Goal: Transaction & Acquisition: Purchase product/service

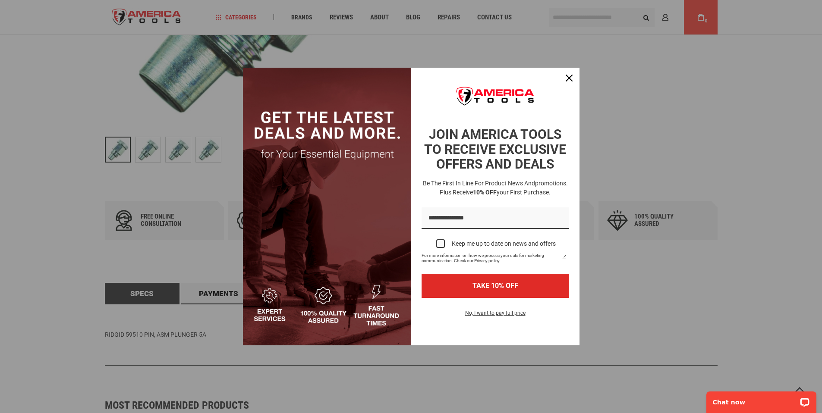
scroll to position [411, 0]
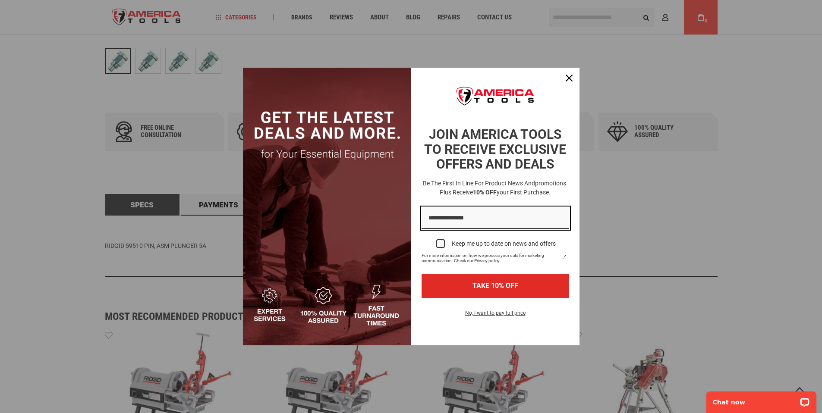
click at [449, 217] on input "Email field" at bounding box center [496, 219] width 148 height 22
type input "**********"
click at [441, 243] on div "Marketing offer form" at bounding box center [440, 244] width 9 height 9
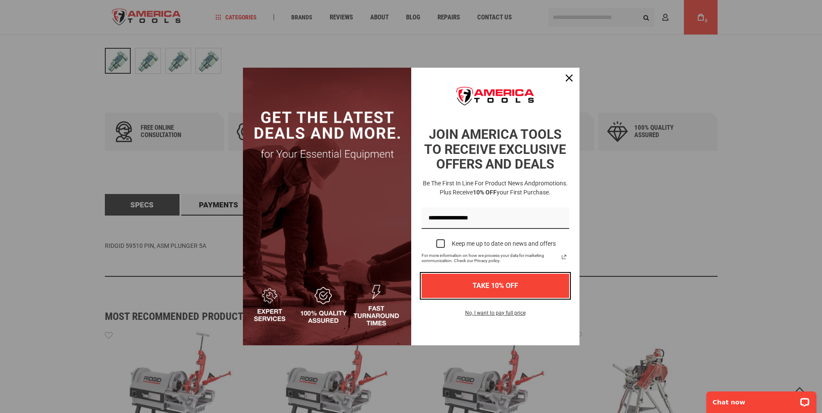
click at [484, 281] on button "TAKE 10% OFF" at bounding box center [496, 286] width 148 height 24
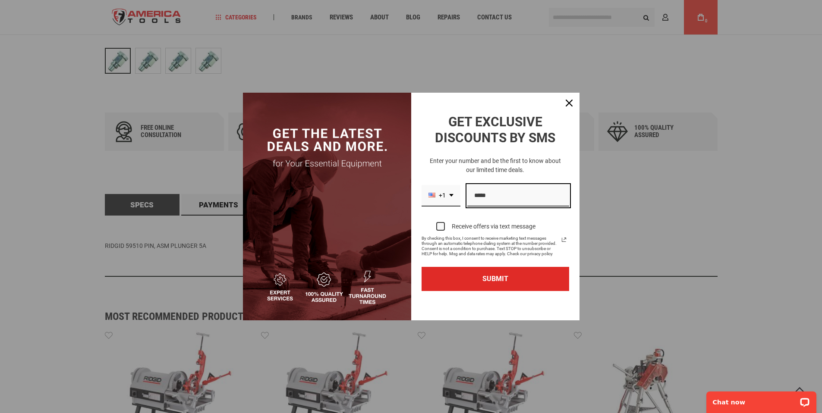
click at [488, 201] on input "Phone number field" at bounding box center [518, 196] width 102 height 22
type input "**********"
click at [442, 229] on div "Marketing offer form" at bounding box center [440, 226] width 9 height 9
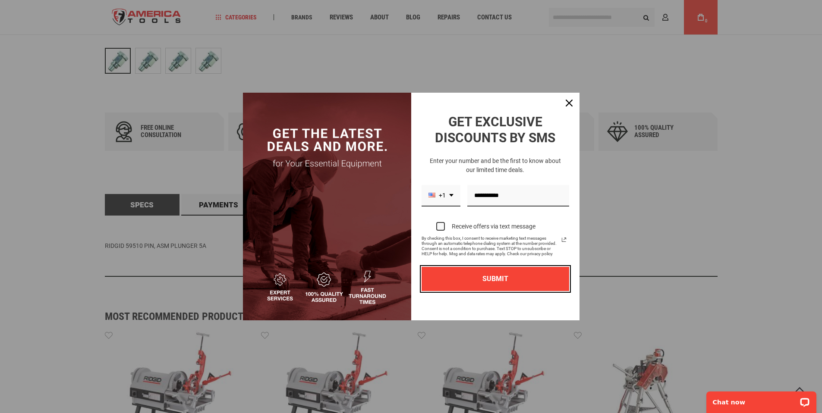
click at [474, 271] on button "SUBMIT" at bounding box center [496, 279] width 148 height 24
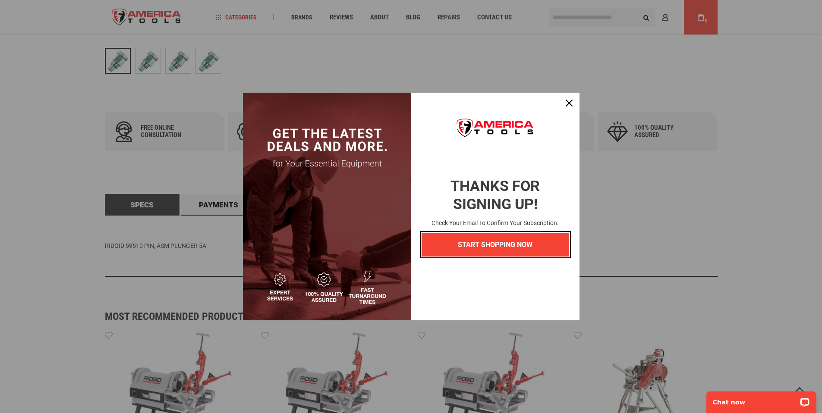
click at [503, 240] on button "START SHOPPING NOW" at bounding box center [496, 245] width 148 height 24
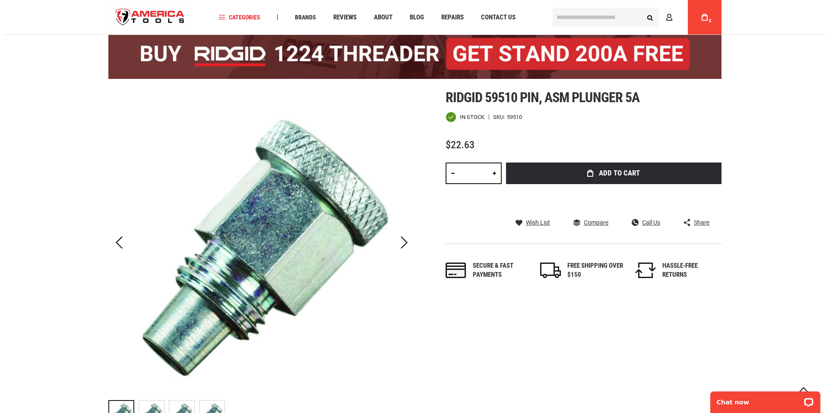
scroll to position [39, 0]
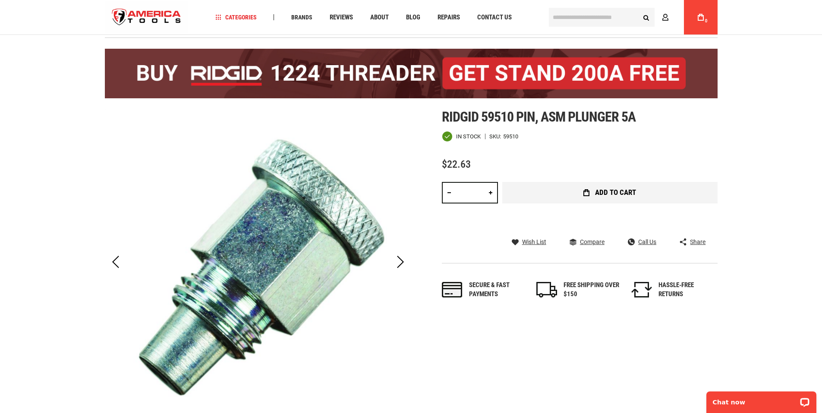
click at [610, 192] on span "Add to Cart" at bounding box center [615, 192] width 41 height 7
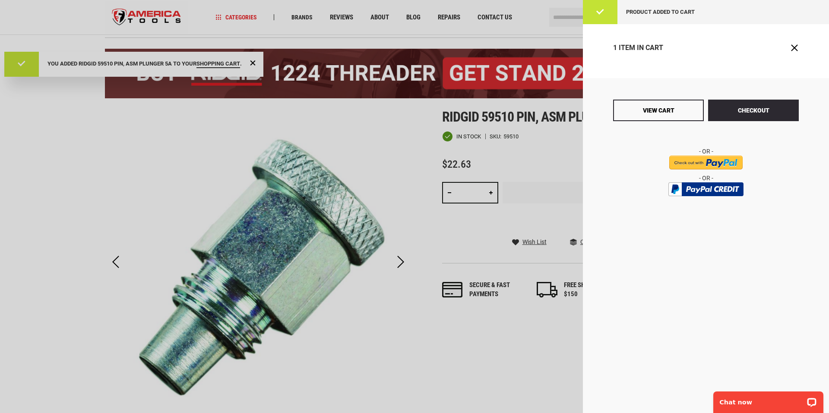
scroll to position [0, 0]
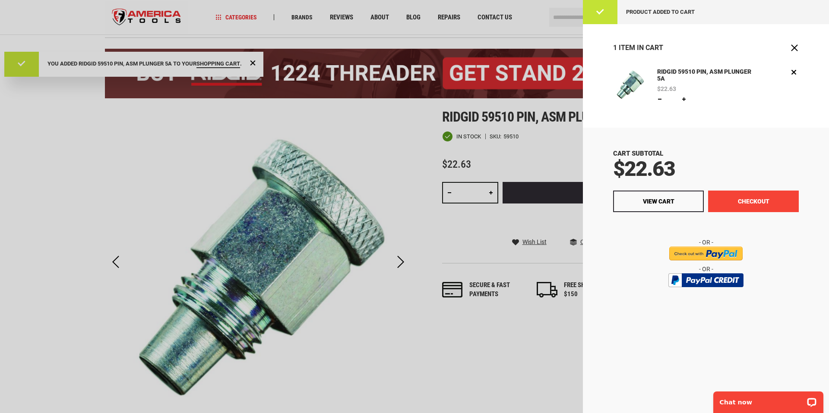
click at [729, 200] on button "Checkout" at bounding box center [753, 202] width 91 height 22
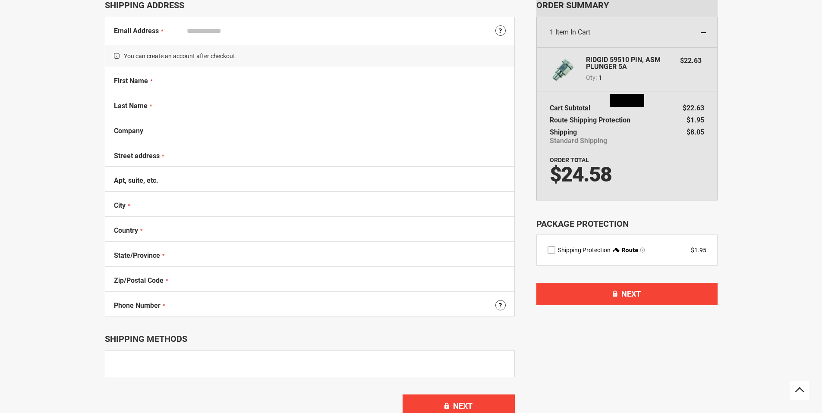
select select "**"
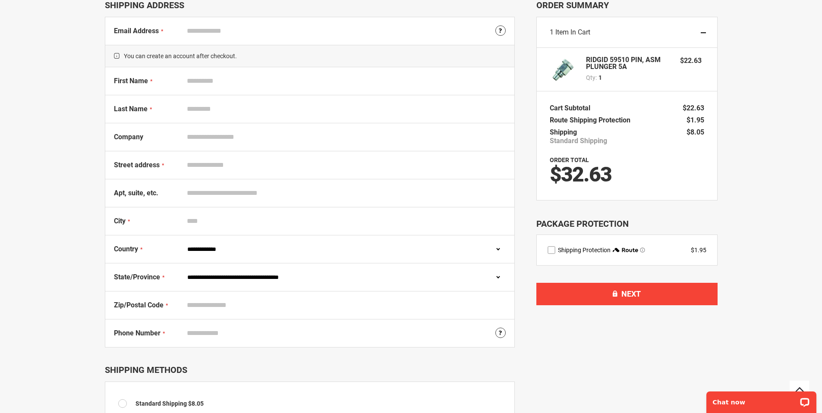
click at [620, 62] on strong "RIDGID 59510 PIN, ASM PLUNGER 5A" at bounding box center [629, 64] width 86 height 14
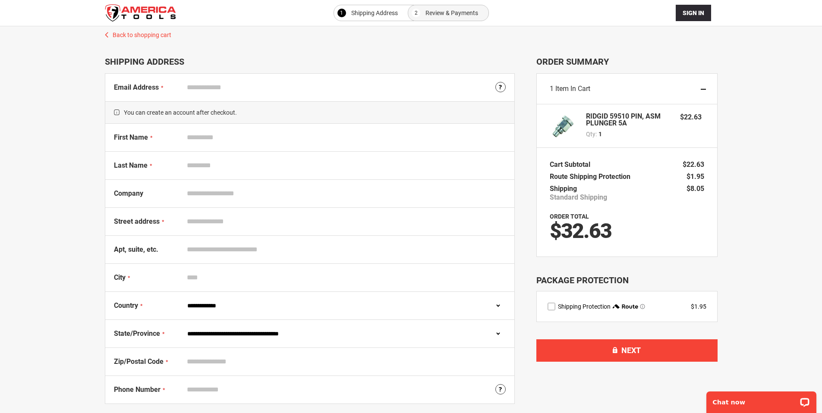
click at [568, 91] on span "Item in Cart" at bounding box center [572, 89] width 35 height 8
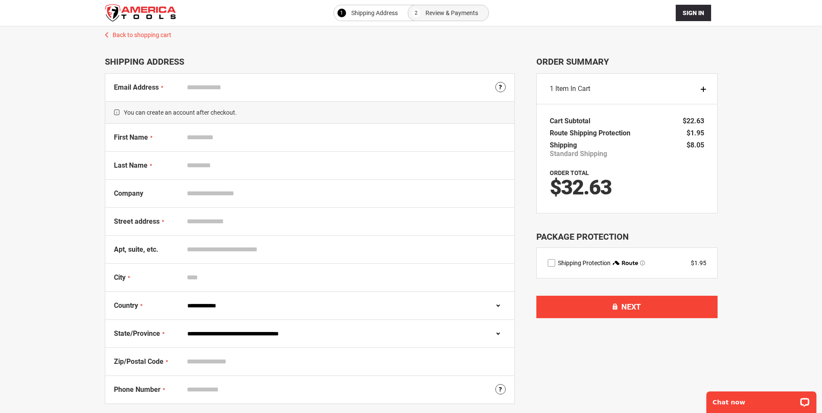
click at [703, 90] on div "1 Item in Cart" at bounding box center [627, 89] width 180 height 31
